Goal: Task Accomplishment & Management: Manage account settings

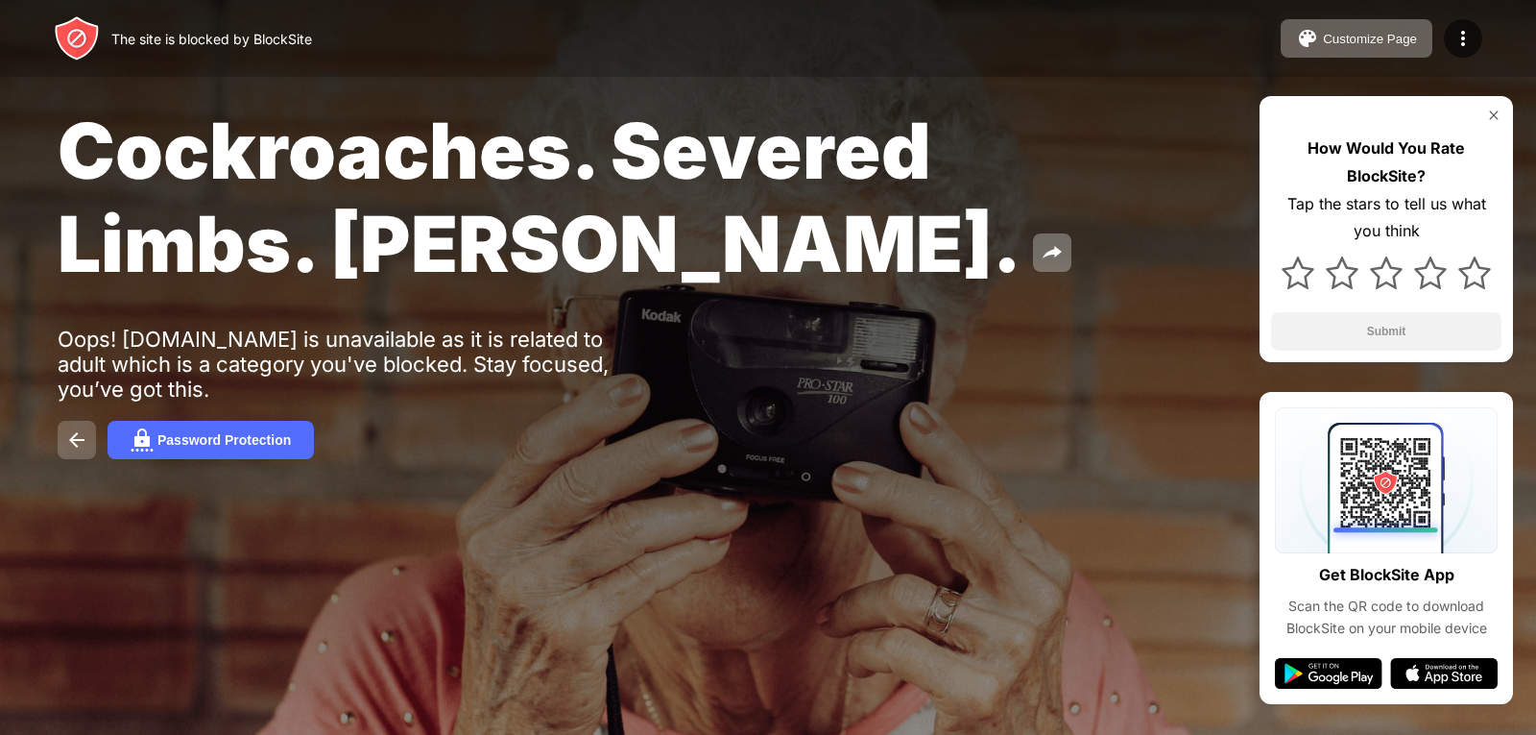
click at [73, 431] on img at bounding box center [76, 439] width 23 height 23
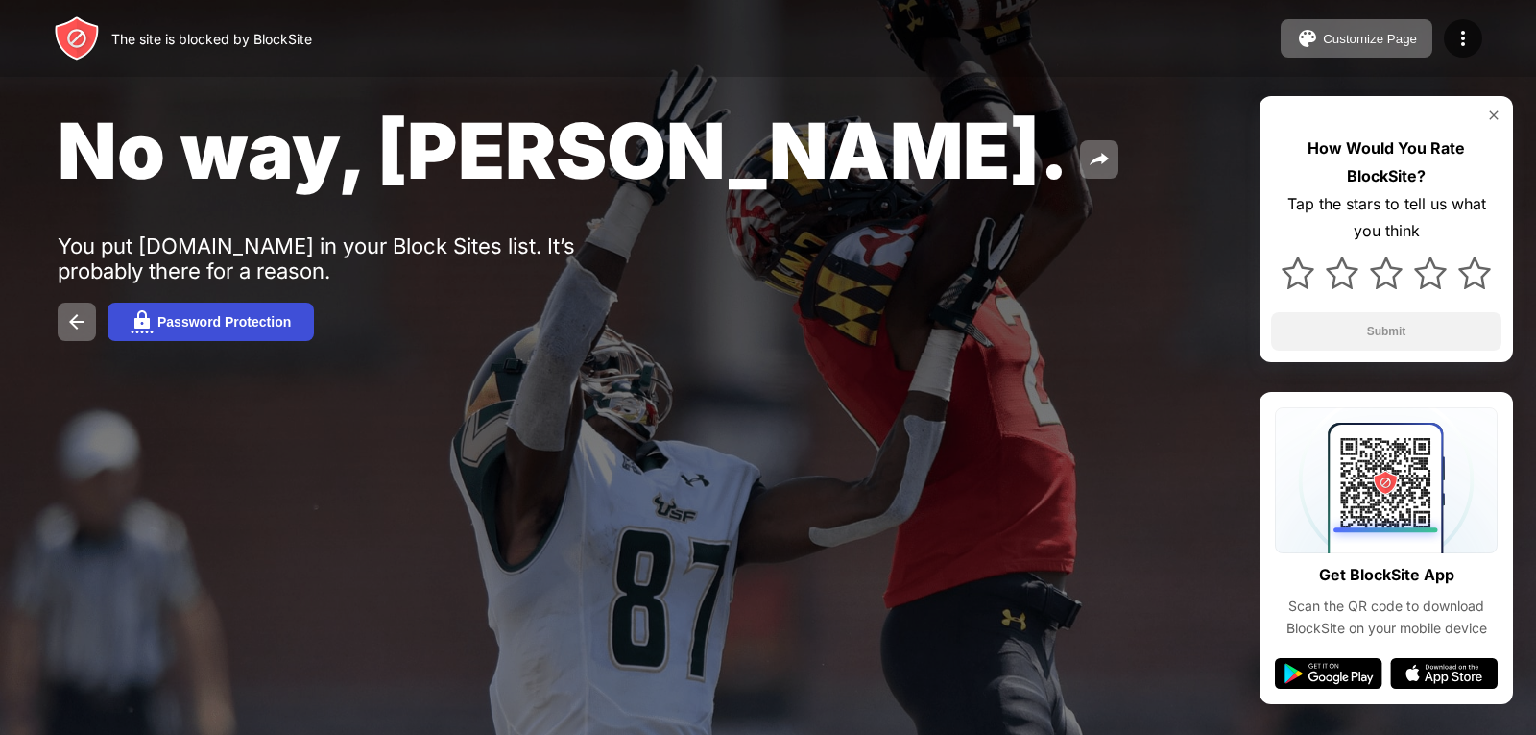
click at [253, 319] on div "Password Protection" at bounding box center [223, 321] width 133 height 15
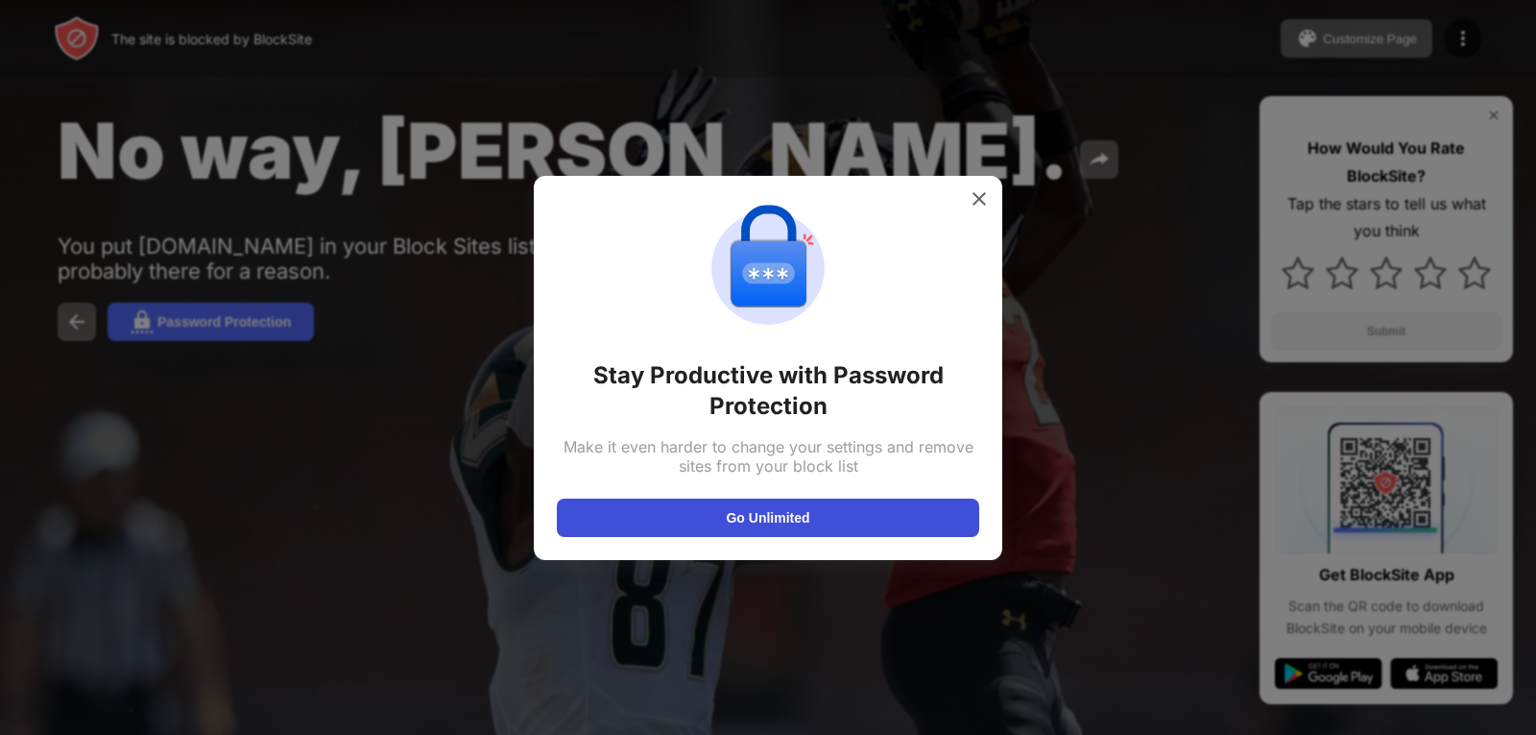
click at [830, 505] on button "Go Unlimited" at bounding box center [768, 517] width 423 height 38
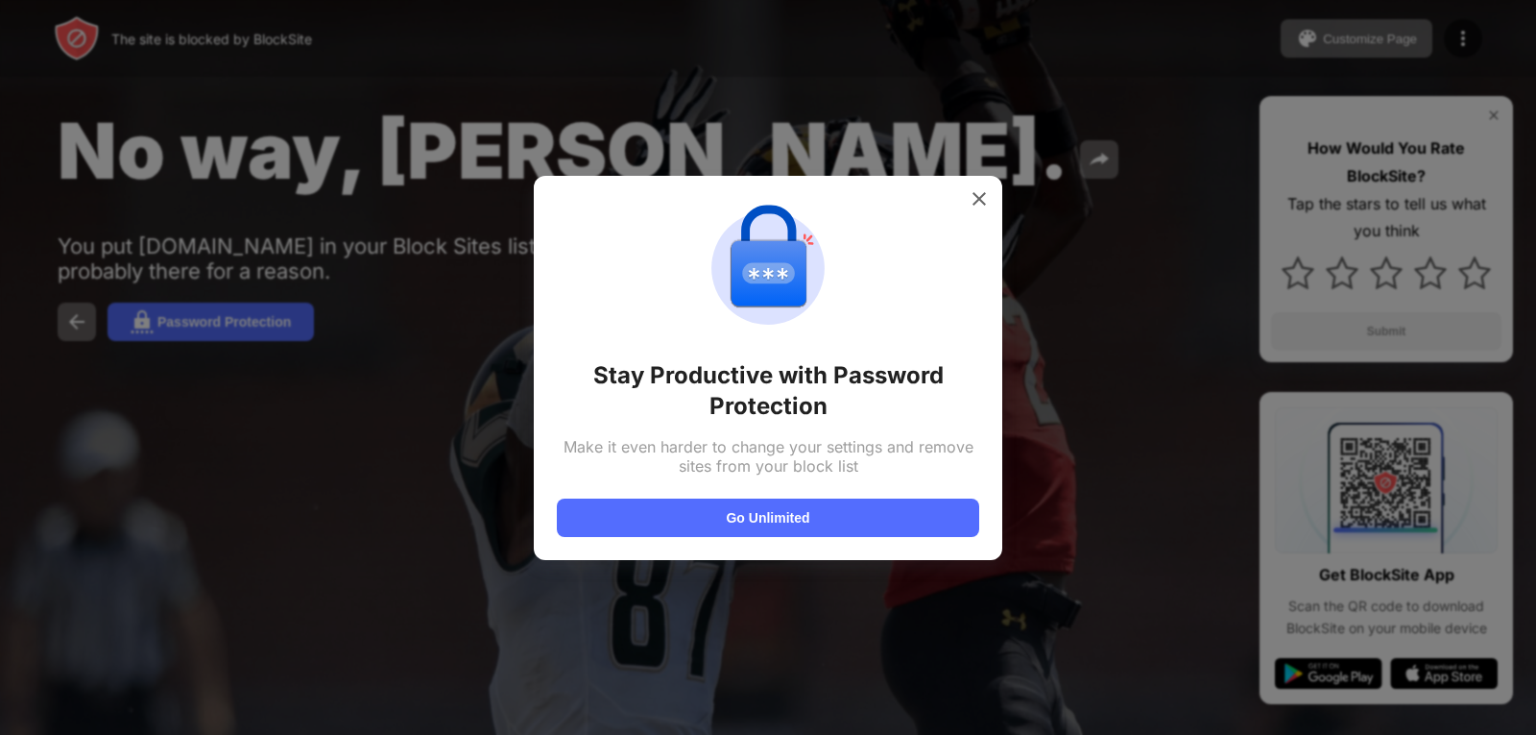
click at [280, 321] on div at bounding box center [768, 367] width 1536 height 735
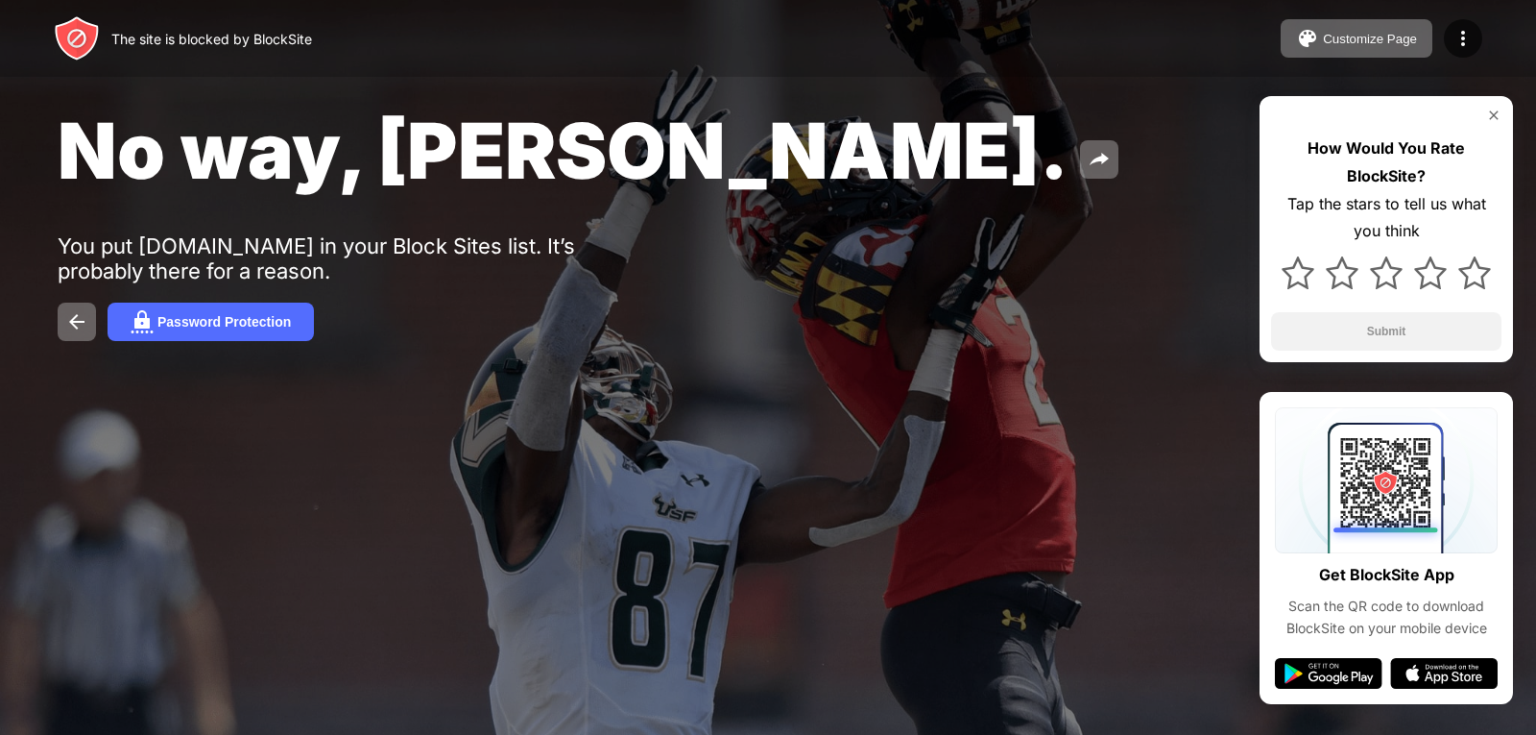
click at [222, 255] on div "You put xhamster.com in your Block Sites list. It’s probably there for a reason." at bounding box center [354, 258] width 593 height 50
click at [79, 319] on img at bounding box center [76, 321] width 23 height 23
